Goal: Task Accomplishment & Management: Manage account settings

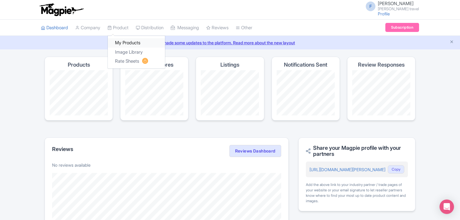
click at [125, 43] on link "My Products" at bounding box center [136, 42] width 57 height 9
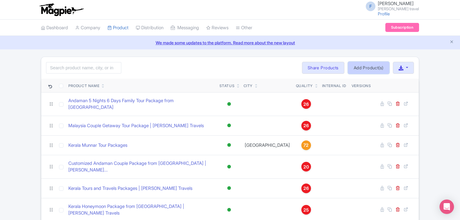
click at [378, 70] on link "Add Product(s)" at bounding box center [368, 68] width 41 height 12
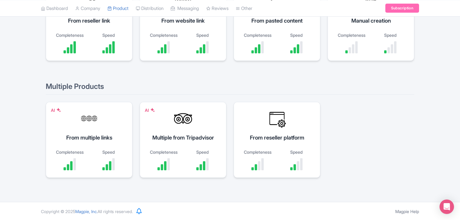
scroll to position [90, 0]
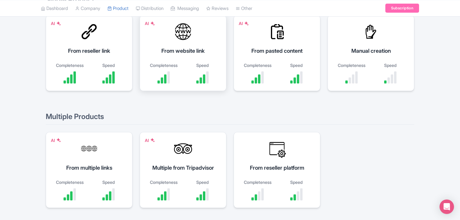
click at [185, 33] on div at bounding box center [183, 32] width 18 height 18
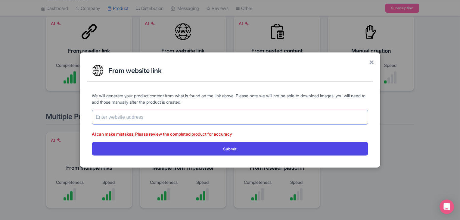
click at [173, 123] on input "text" at bounding box center [230, 116] width 276 height 15
paste input "https://www.felixferiatravel.com/tag/Tour-Package-in-Ladakh/337"
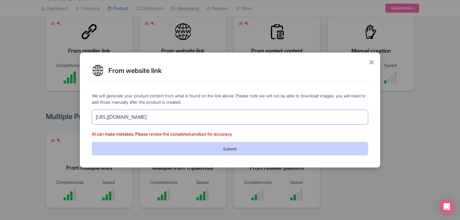
type input "https://www.felixferiatravel.com/tag/Tour-Package-in-Ladakh/337"
click at [245, 146] on button "Submit" at bounding box center [230, 149] width 276 height 14
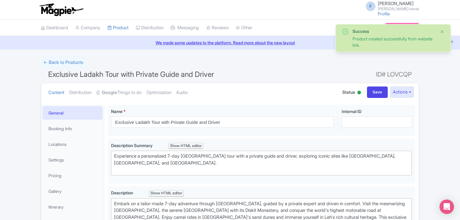
click at [441, 31] on button "Close" at bounding box center [441, 31] width 5 height 7
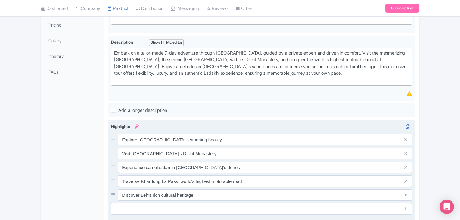
scroll to position [280, 0]
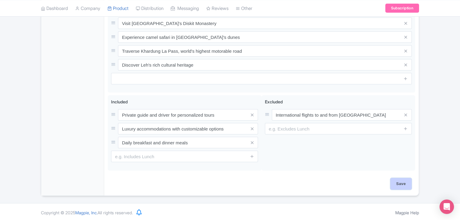
click at [395, 179] on input "Save" at bounding box center [400, 183] width 21 height 11
type input "Saving..."
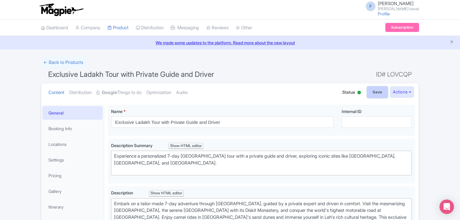
click at [377, 89] on input "Save" at bounding box center [377, 91] width 21 height 11
type input "Saving..."
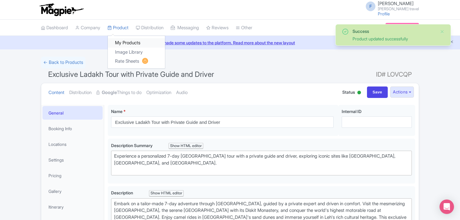
click at [125, 43] on link "My Products" at bounding box center [136, 42] width 57 height 9
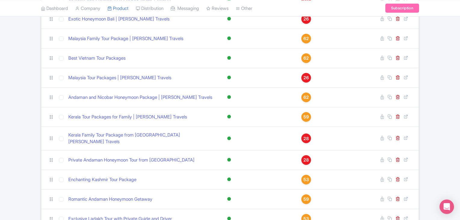
scroll to position [405, 0]
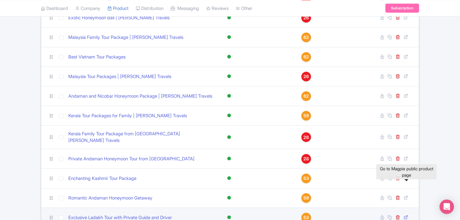
click at [405, 214] on icon at bounding box center [405, 216] width 5 height 5
